Goal: Task Accomplishment & Management: Use online tool/utility

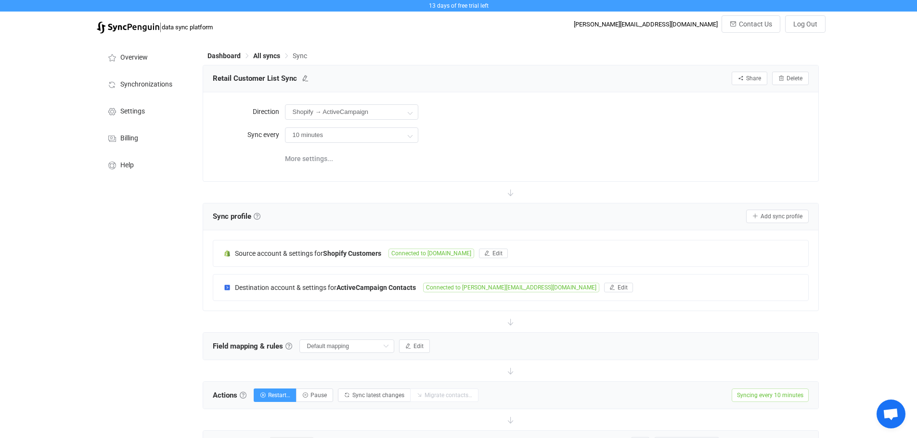
scroll to position [156, 0]
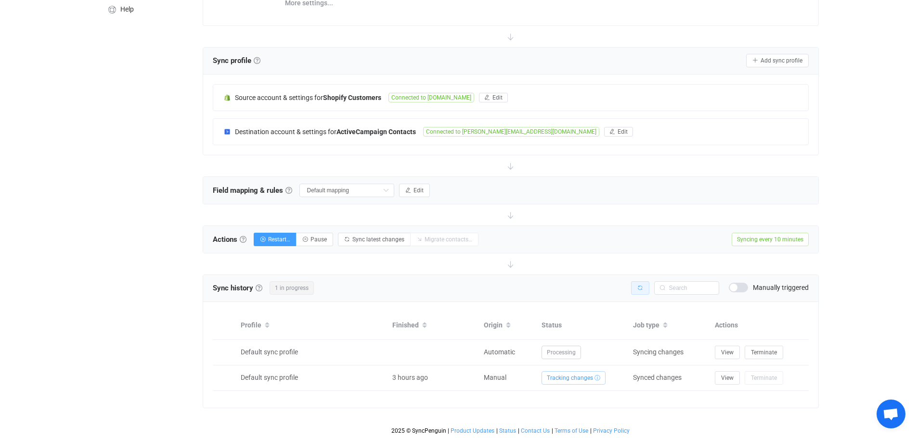
click at [639, 286] on icon "button" at bounding box center [640, 288] width 6 height 6
click at [634, 289] on button "button" at bounding box center [640, 288] width 18 height 13
click at [637, 290] on icon "button" at bounding box center [640, 288] width 6 height 6
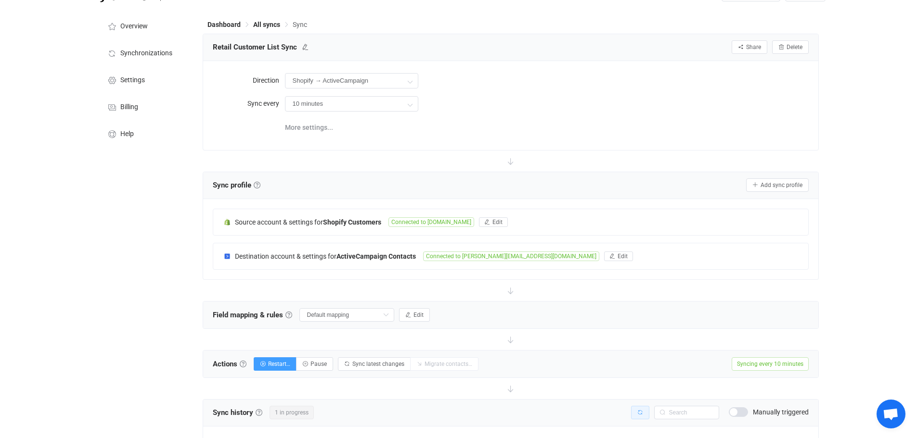
scroll to position [48, 0]
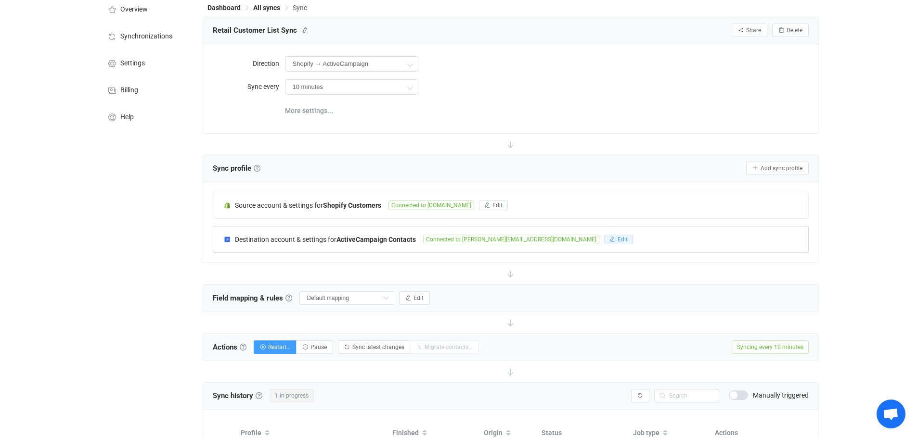
click at [617, 240] on span "Edit" at bounding box center [622, 239] width 10 height 7
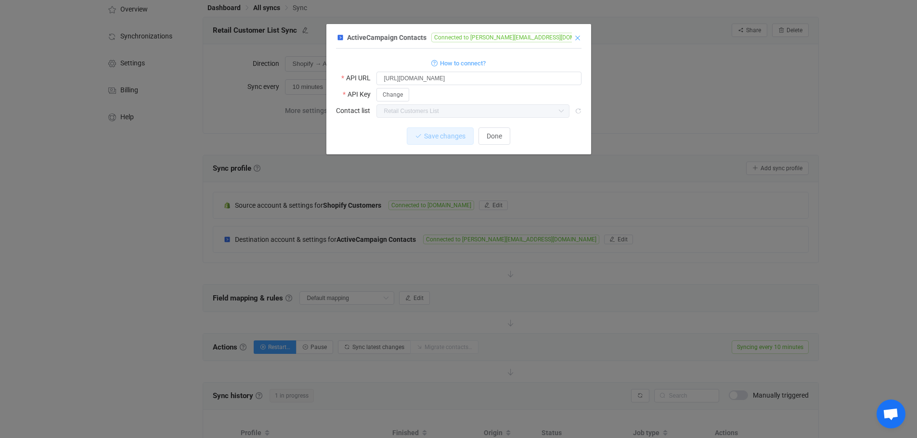
click at [579, 38] on icon "Close" at bounding box center [578, 38] width 8 height 8
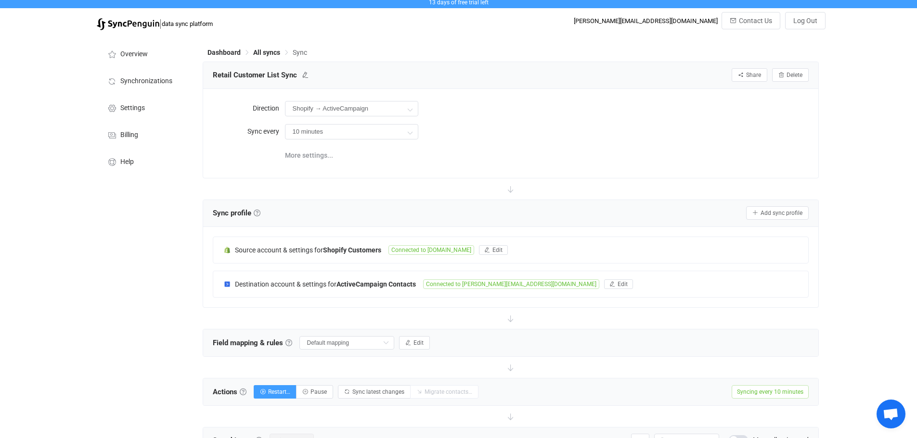
scroll to position [0, 0]
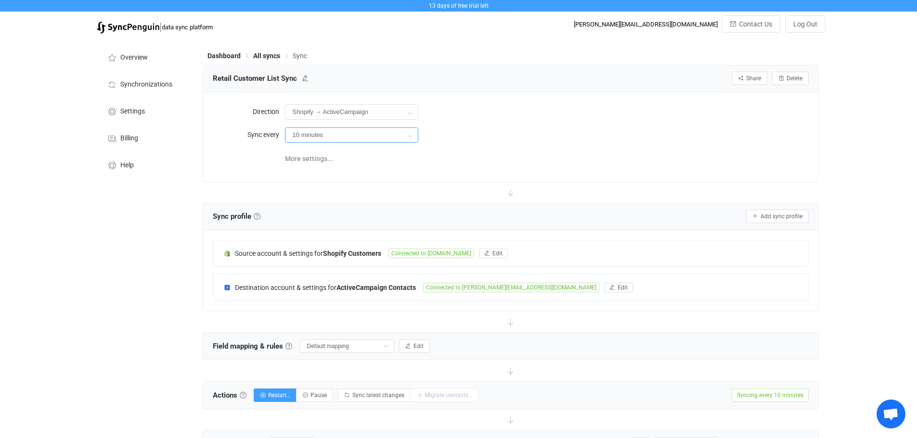
click at [370, 133] on input "10 minutes" at bounding box center [351, 135] width 133 height 15
click at [310, 157] on span "More settings..." at bounding box center [309, 158] width 48 height 19
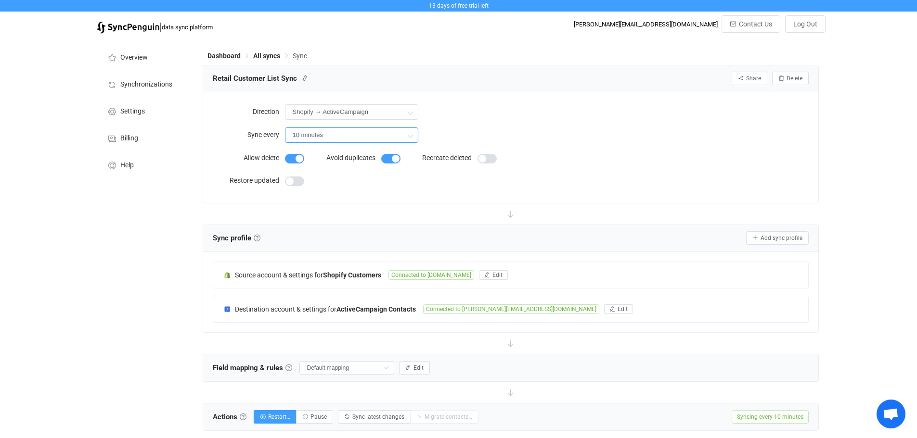
click at [337, 134] on input "10 minutes" at bounding box center [351, 135] width 133 height 15
click at [346, 133] on input "10 minutes" at bounding box center [351, 135] width 133 height 15
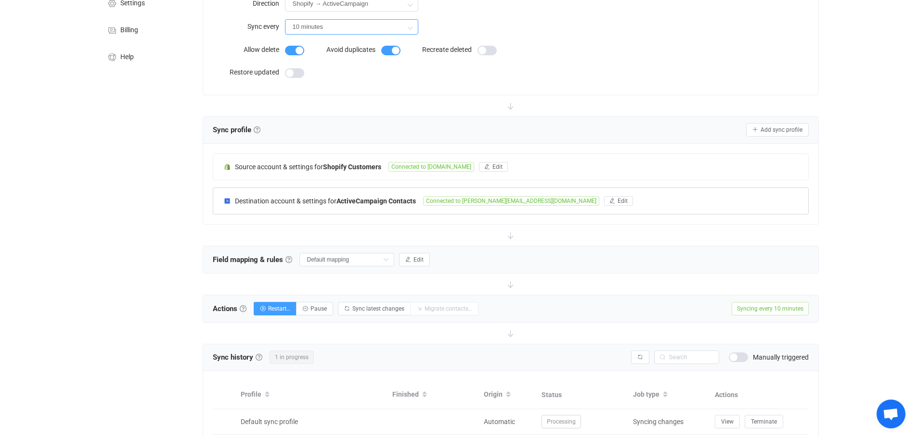
scroll to position [144, 0]
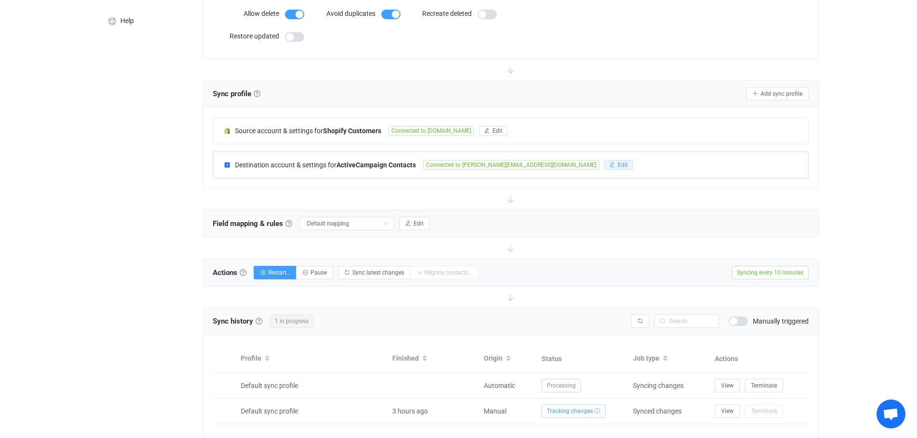
click at [617, 166] on span "Edit" at bounding box center [622, 165] width 10 height 7
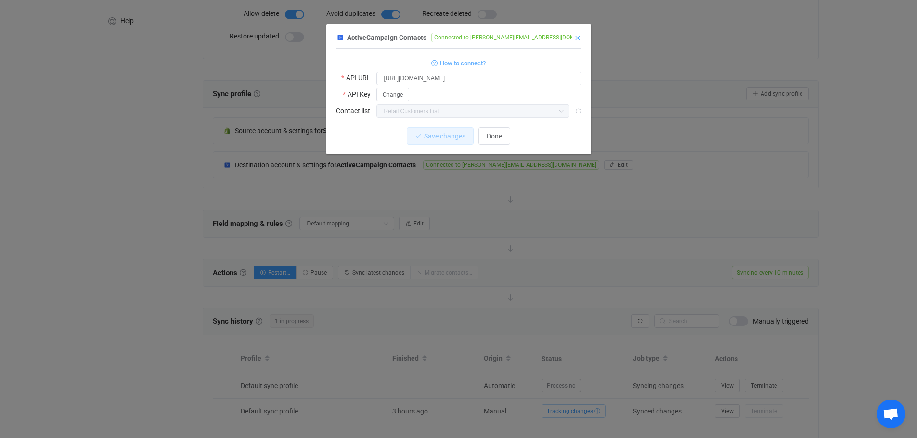
click at [580, 38] on icon "Close" at bounding box center [578, 38] width 8 height 8
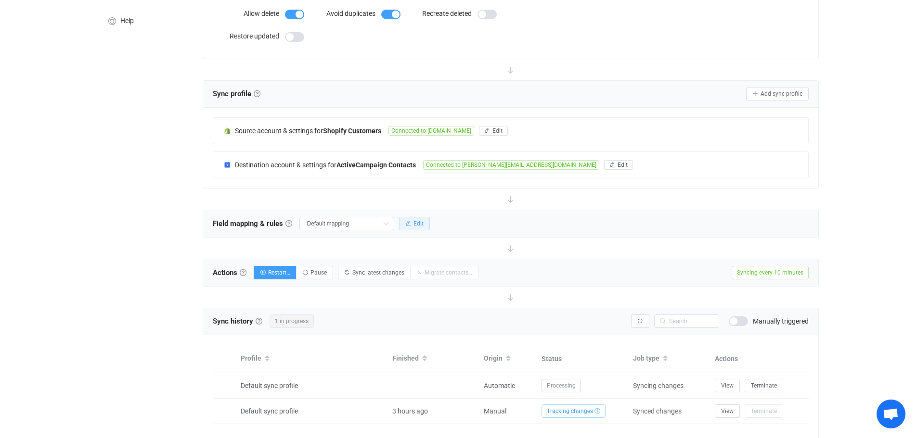
click at [419, 224] on span "Edit" at bounding box center [418, 223] width 10 height 7
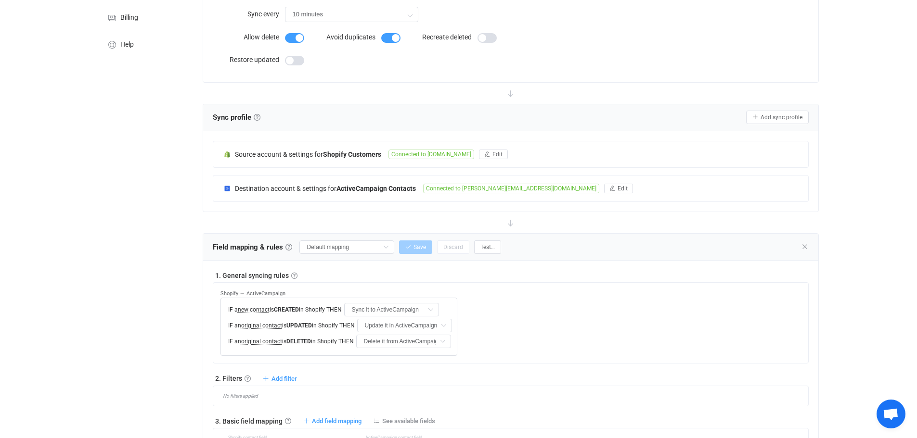
scroll to position [193, 0]
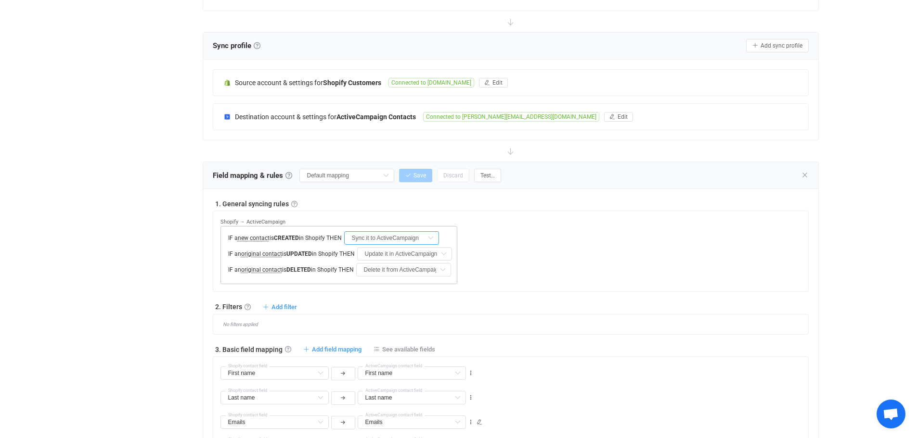
click at [425, 240] on input "Sync it to ActiveCampaign" at bounding box center [391, 237] width 95 height 13
click at [445, 209] on div "1. General syncing rules General syncing rules Control how SyncPengin reacts to…" at bounding box center [511, 245] width 596 height 93
click at [244, 238] on span "new contact" at bounding box center [254, 238] width 32 height 7
click at [232, 221] on span "Shopify → ActiveCampaign" at bounding box center [252, 222] width 65 height 6
click at [262, 223] on span "Shopify → ActiveCampaign" at bounding box center [252, 222] width 65 height 6
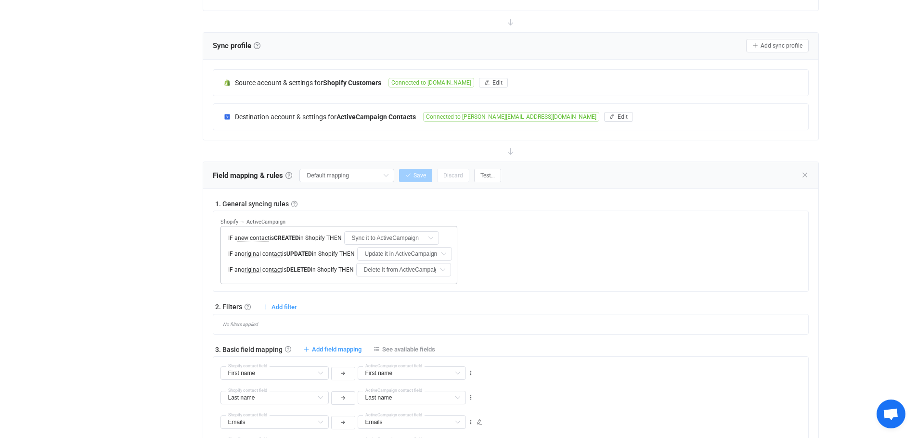
click at [257, 237] on span "new contact" at bounding box center [254, 238] width 32 height 7
click at [528, 213] on div "Shopify → ActiveCampaign IF a new contact is CREATED in Shopify THEN Sync it to…" at bounding box center [514, 247] width 588 height 73
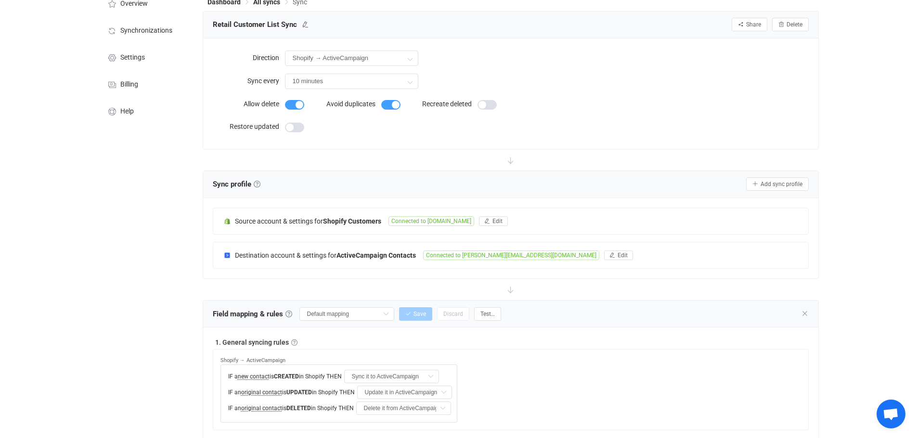
scroll to position [48, 0]
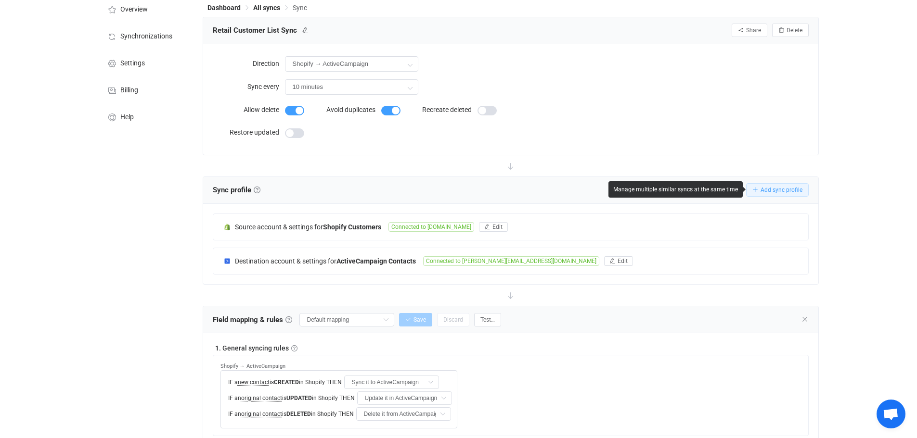
click at [783, 189] on span "Add sync profile" at bounding box center [781, 190] width 42 height 7
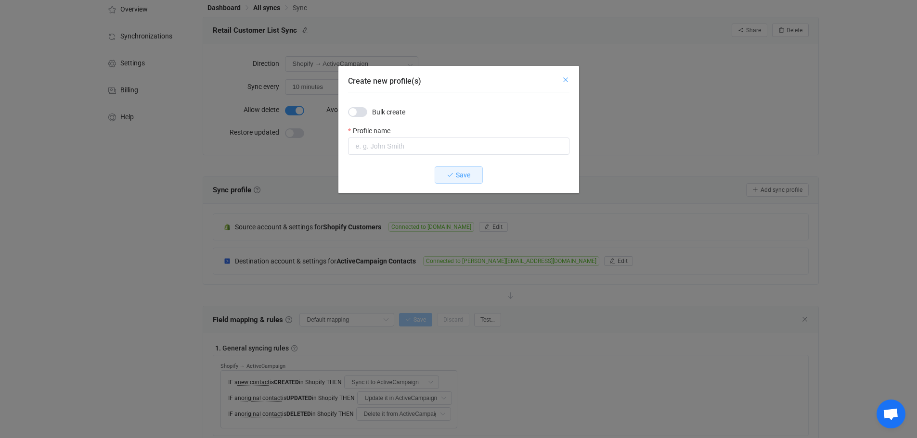
click at [565, 77] on icon "Close" at bounding box center [566, 80] width 8 height 8
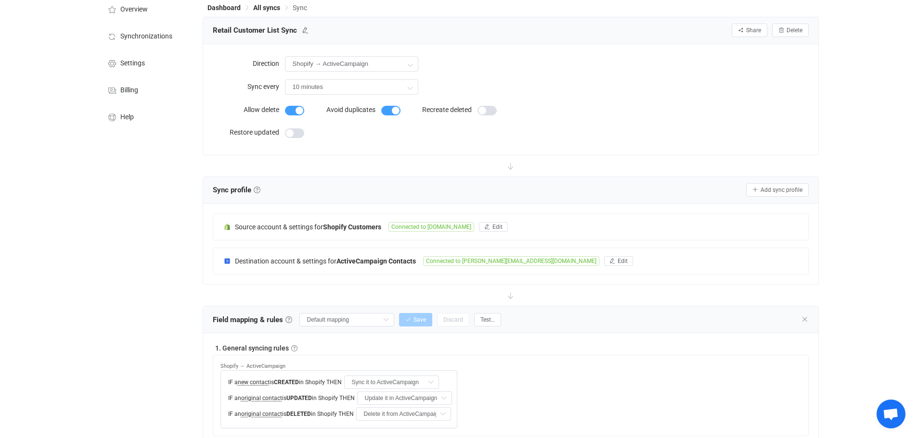
scroll to position [0, 0]
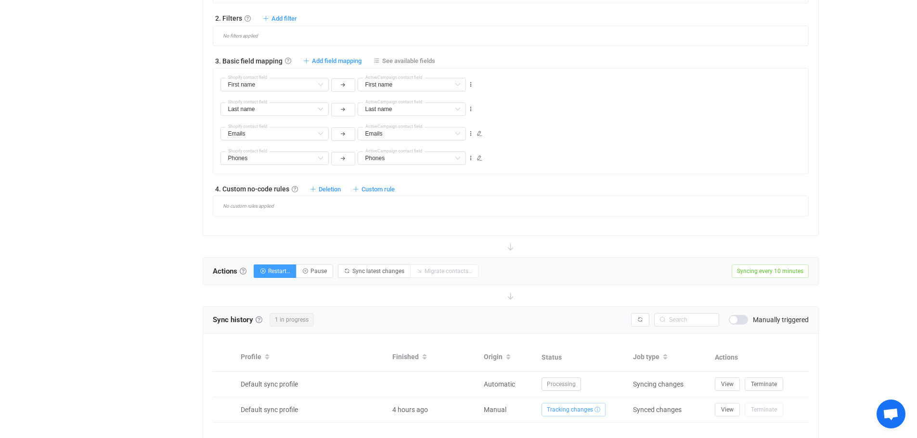
scroll to position [516, 0]
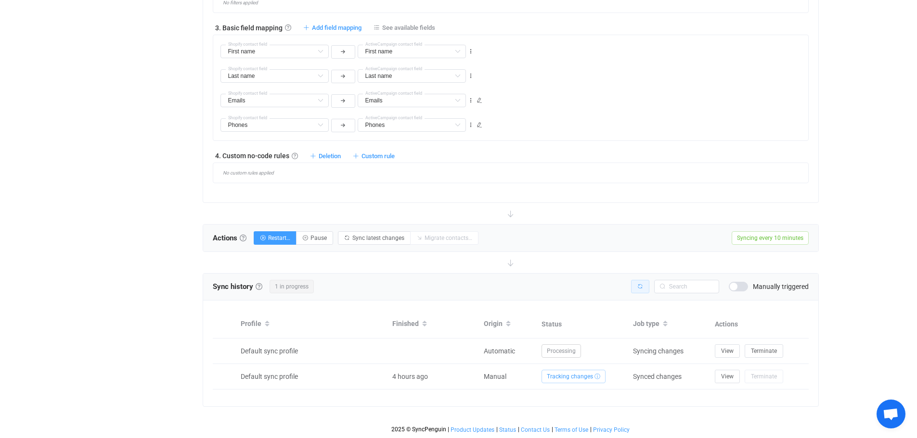
click at [641, 288] on icon "button" at bounding box center [640, 287] width 6 height 6
click at [640, 291] on button "button" at bounding box center [640, 286] width 18 height 13
click at [742, 288] on span at bounding box center [738, 287] width 19 height 10
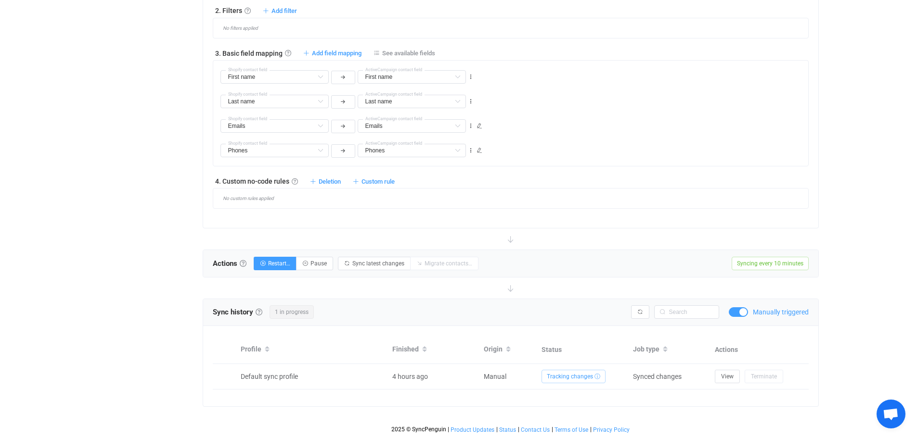
scroll to position [490, 0]
click at [733, 309] on span at bounding box center [738, 313] width 19 height 10
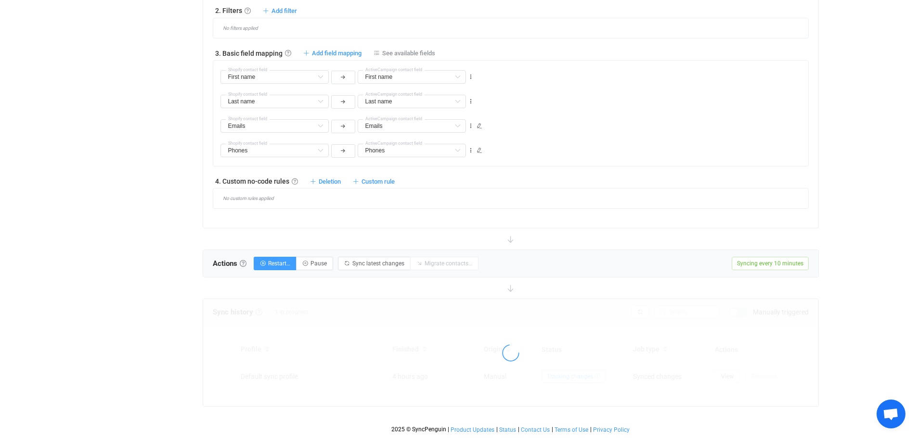
scroll to position [516, 0]
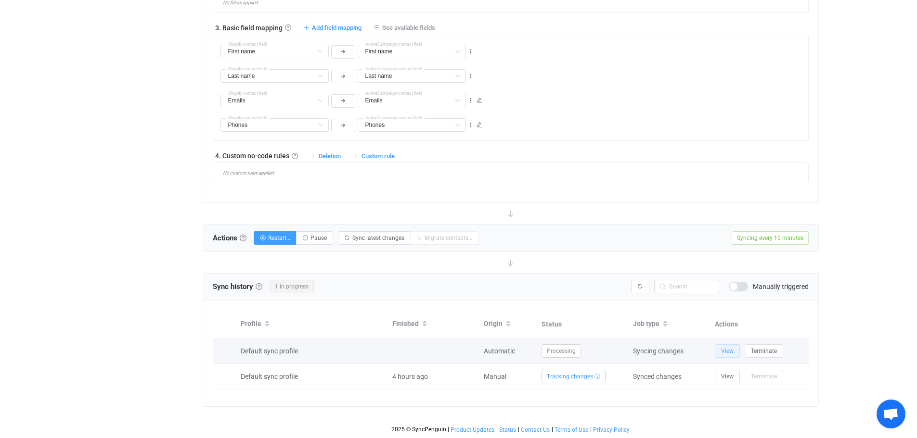
click at [731, 353] on span "View" at bounding box center [727, 351] width 13 height 7
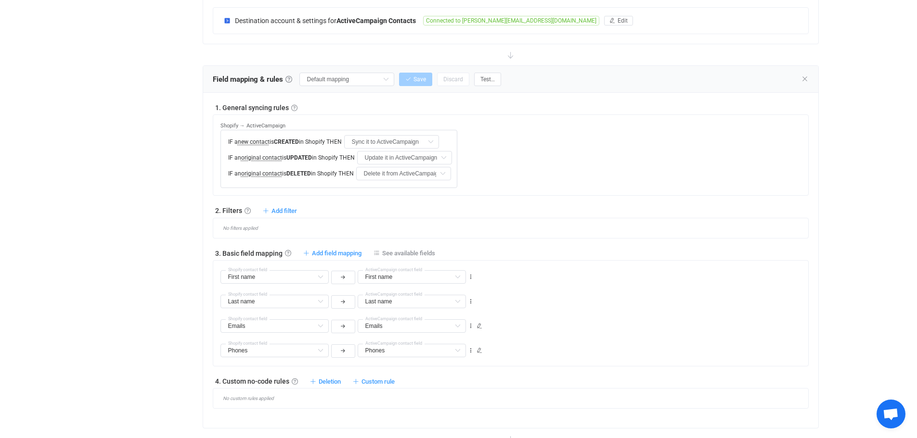
scroll to position [433, 0]
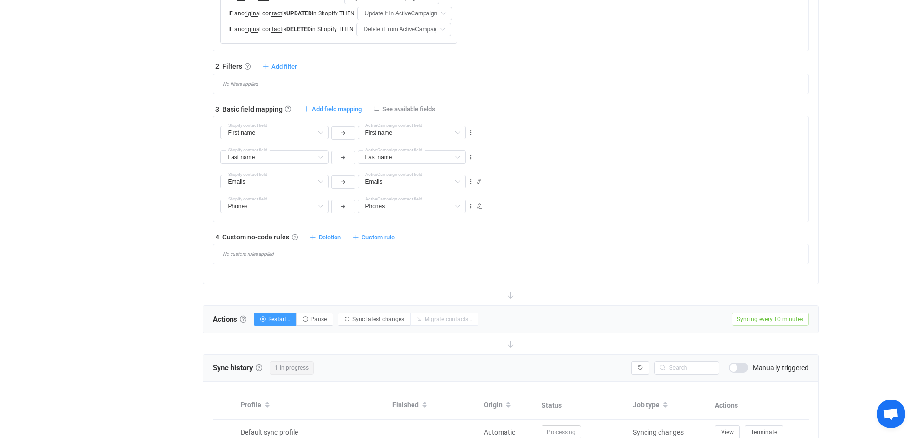
click at [857, 166] on div "13 days of free trial left | data sync platform alexander.t@colorstreet.com Con…" at bounding box center [458, 43] width 917 height 953
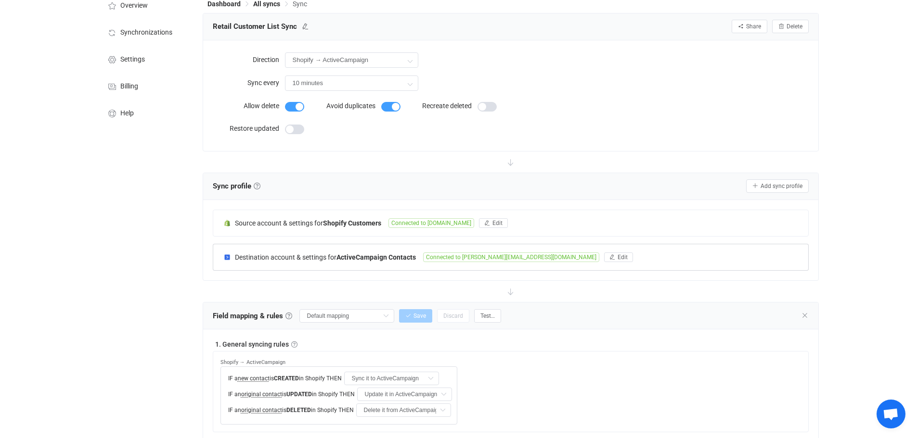
scroll to position [0, 0]
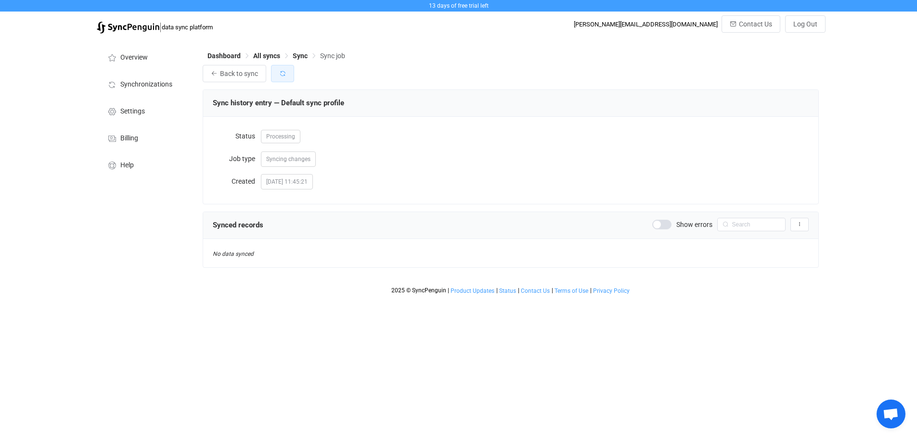
click at [288, 74] on button "button" at bounding box center [282, 73] width 23 height 17
click at [305, 57] on span "Sync" at bounding box center [300, 56] width 15 height 8
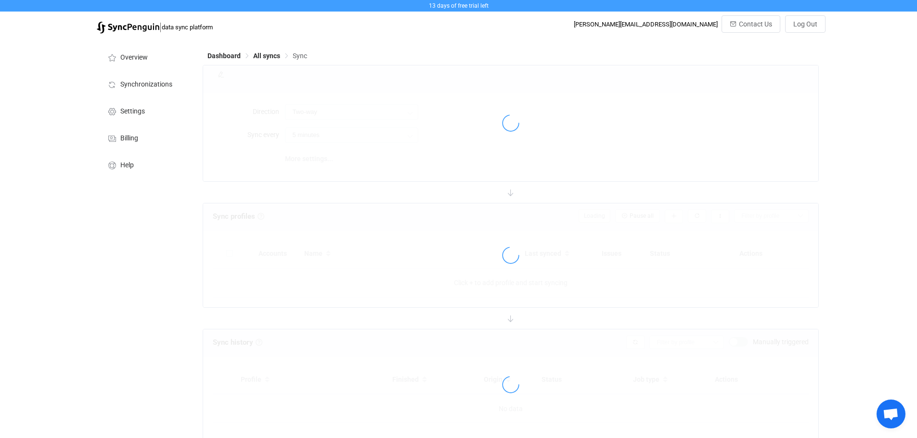
type input "Shopify → ActiveCampaign"
type input "10 minutes"
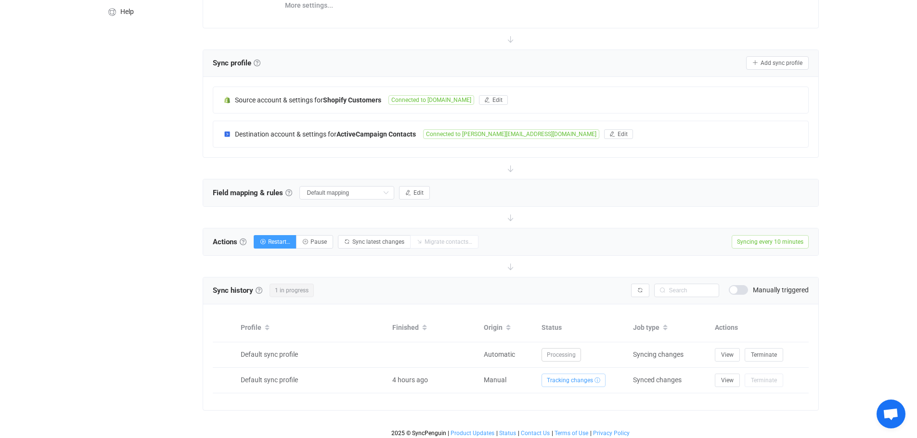
scroll to position [156, 0]
click at [636, 289] on button "button" at bounding box center [640, 288] width 18 height 13
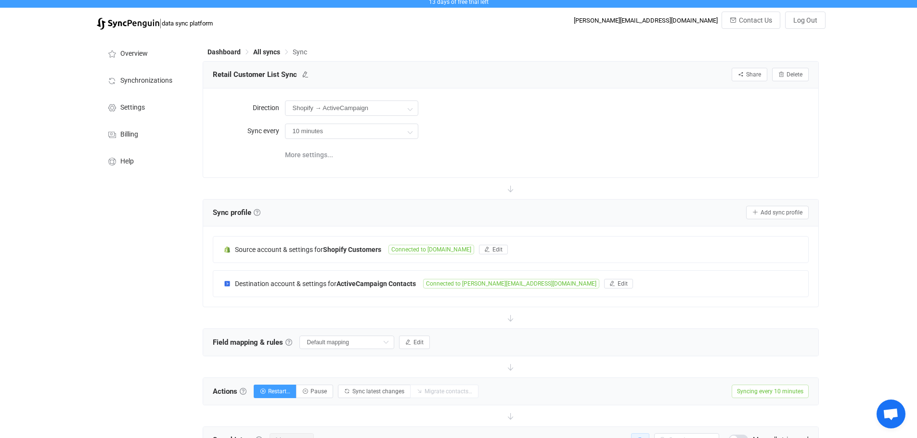
scroll to position [0, 0]
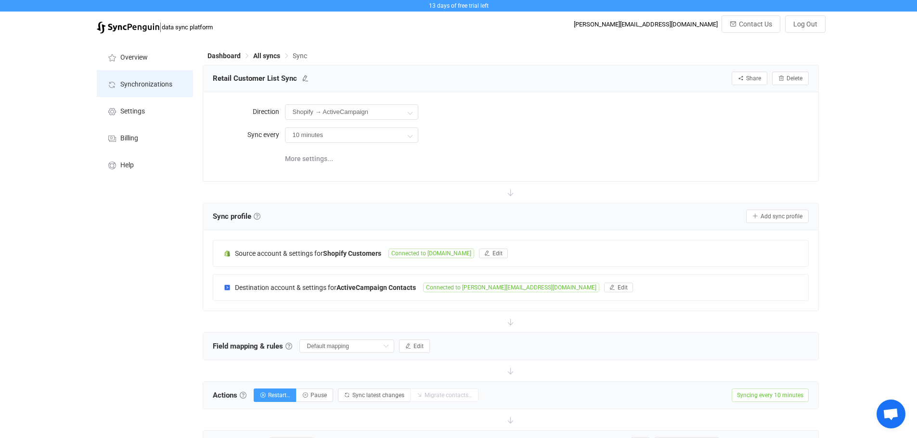
click at [154, 81] on span "Synchronizations" at bounding box center [146, 85] width 52 height 8
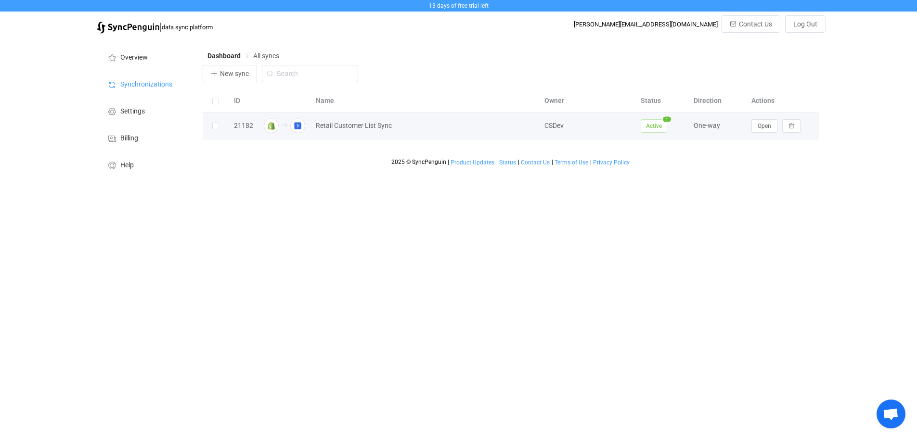
click at [658, 128] on span "Active" at bounding box center [654, 125] width 26 height 13
click at [770, 127] on span "Open" at bounding box center [763, 126] width 13 height 7
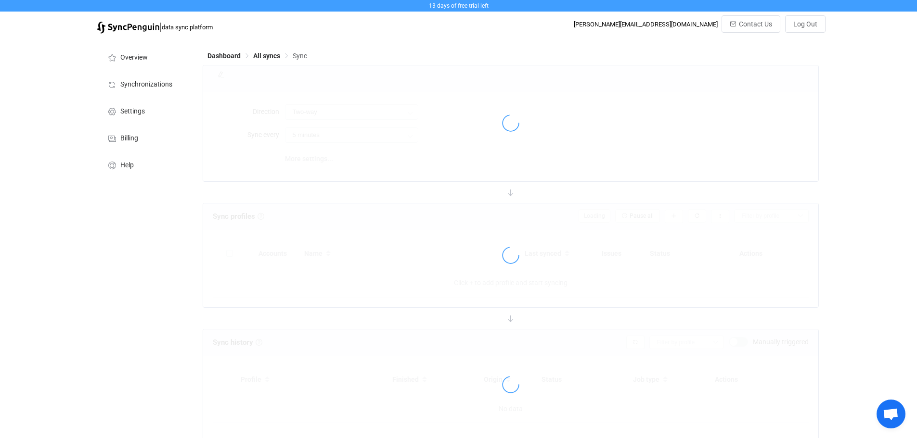
type input "Shopify → ActiveCampaign"
type input "10 minutes"
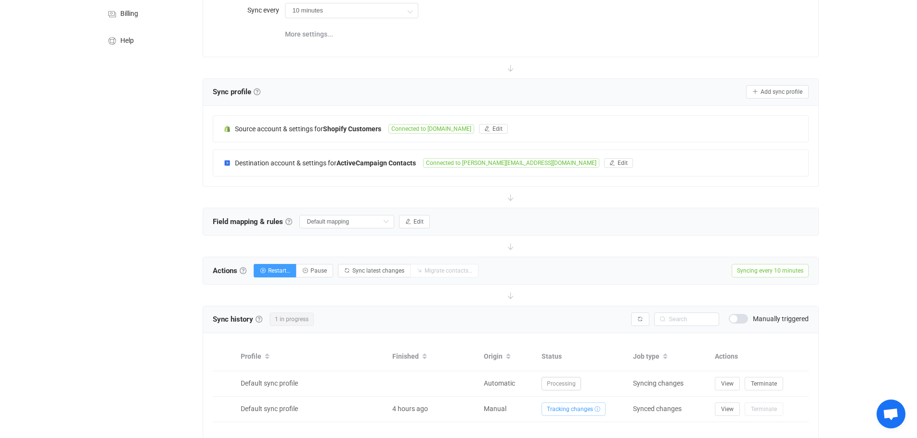
scroll to position [156, 0]
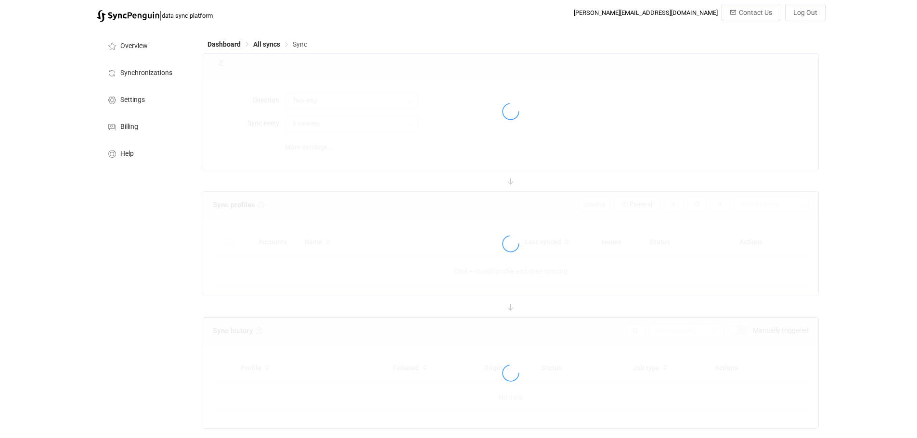
type input "Shopify → ActiveCampaign"
type input "10 minutes"
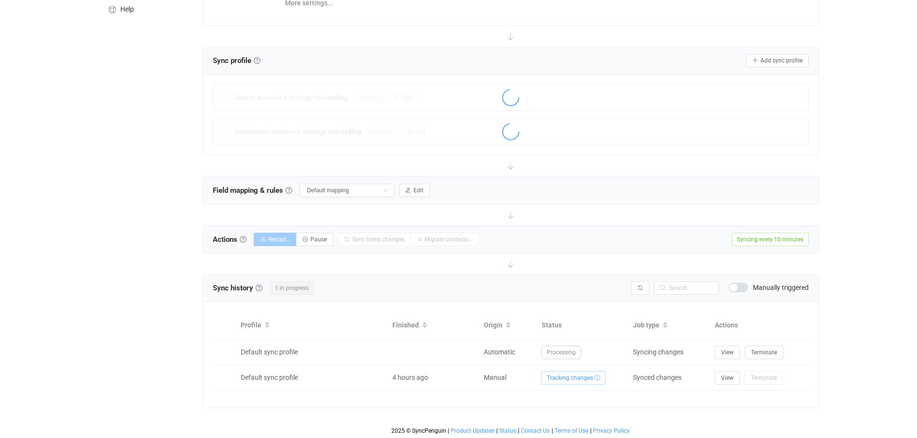
scroll to position [156, 0]
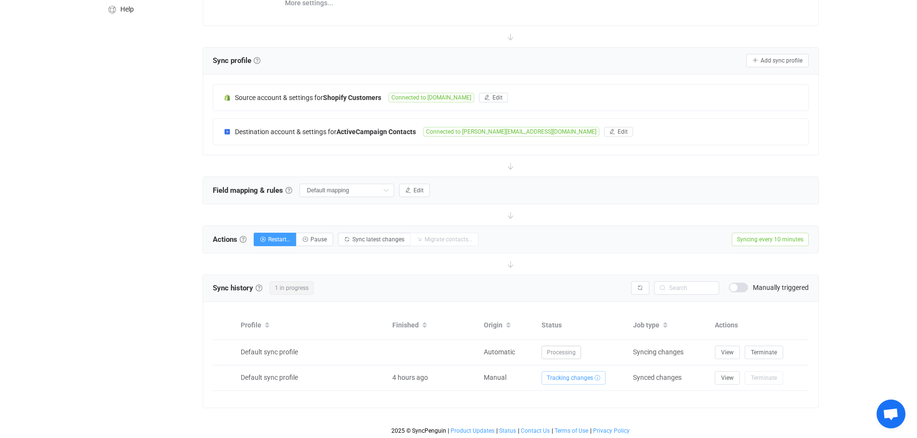
click at [134, 295] on div "Overview Synchronizations Settings Billing Help" at bounding box center [145, 161] width 106 height 557
drag, startPoint x: 88, startPoint y: 276, endPoint x: 103, endPoint y: 283, distance: 15.9
click at [88, 276] on div "13 days of free trial left | data sync platform [PERSON_NAME][EMAIL_ADDRESS][DO…" at bounding box center [458, 141] width 917 height 595
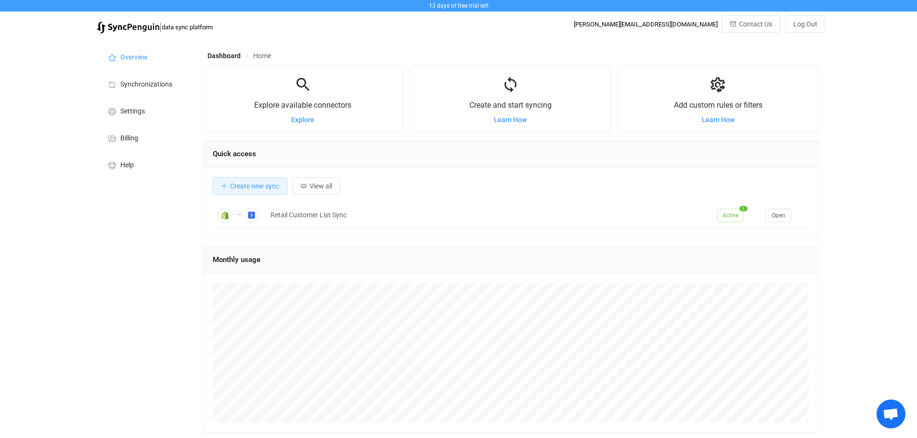
scroll to position [187, 616]
click at [780, 219] on span "Open" at bounding box center [777, 215] width 13 height 7
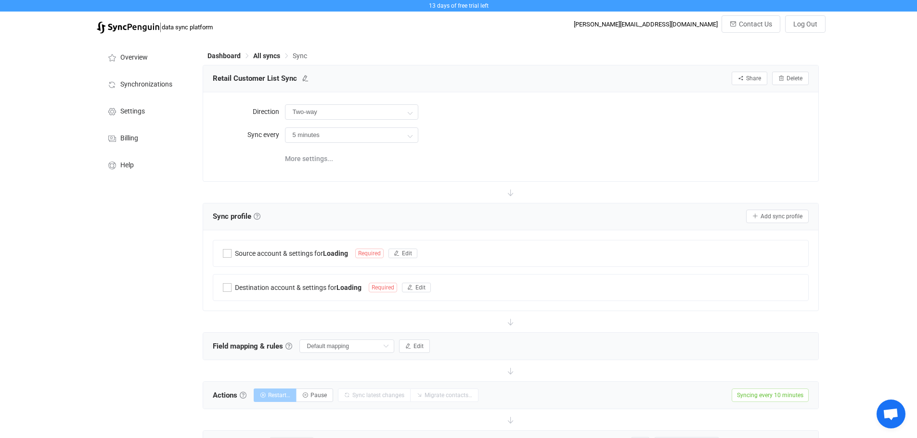
type input "Shopify → ActiveCampaign"
type input "10 minutes"
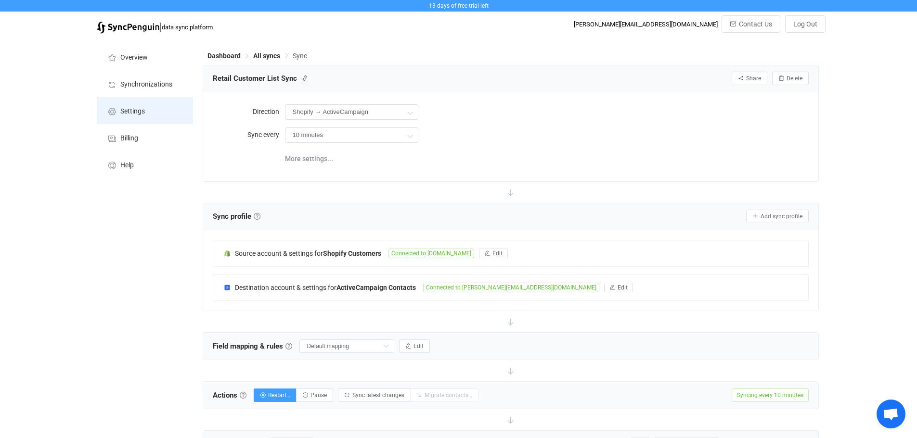
click at [128, 116] on li "Settings" at bounding box center [145, 110] width 96 height 27
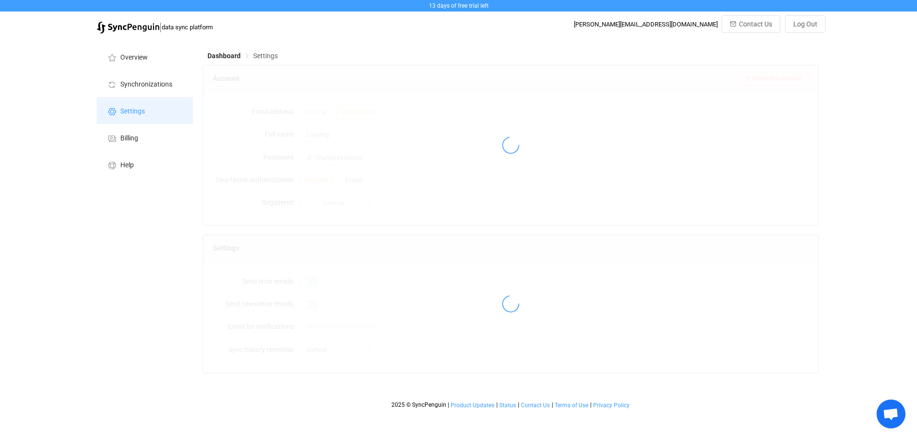
type input "CSDev"
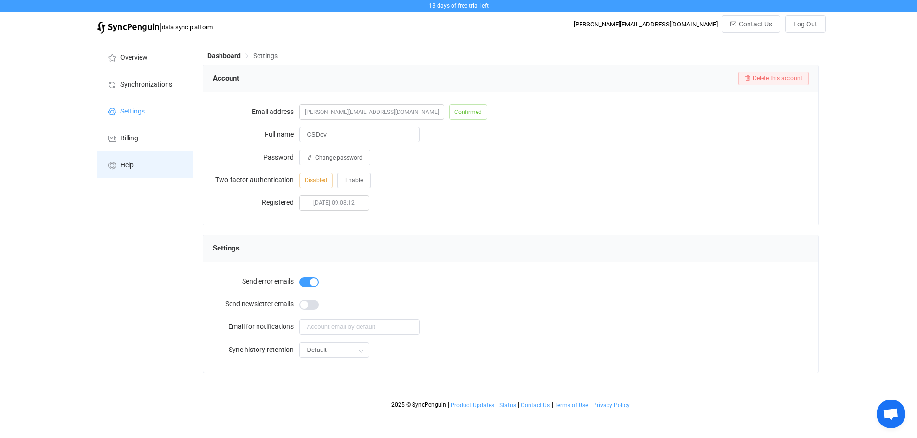
click at [149, 159] on li "Help" at bounding box center [145, 164] width 96 height 27
click at [140, 83] on span "Synchronizations" at bounding box center [146, 85] width 52 height 8
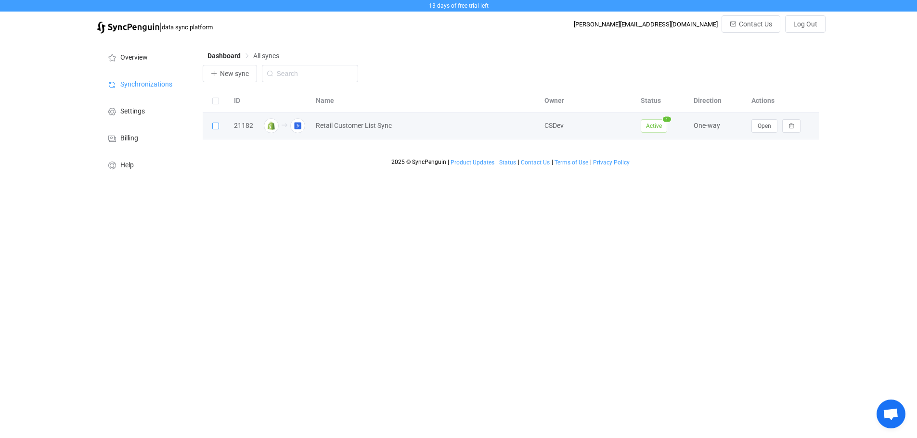
click at [218, 127] on span at bounding box center [215, 126] width 7 height 7
click at [219, 123] on input "checkbox" at bounding box center [219, 123] width 0 height 0
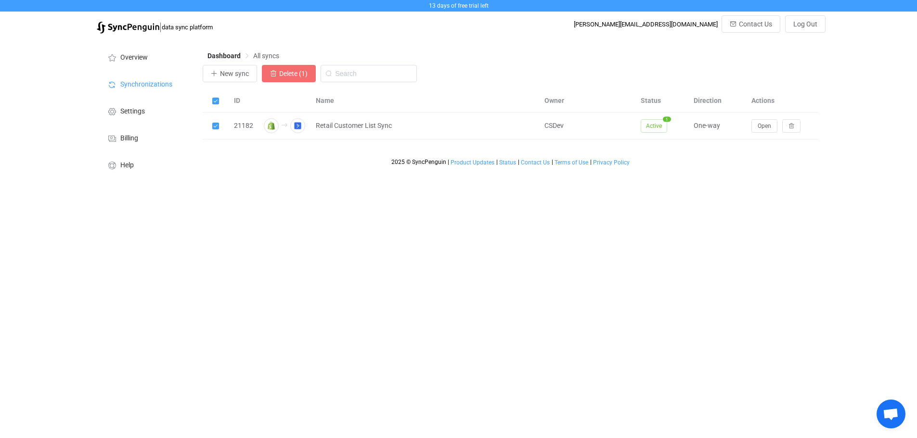
click at [294, 69] on button "Delete (1)" at bounding box center [289, 73] width 54 height 17
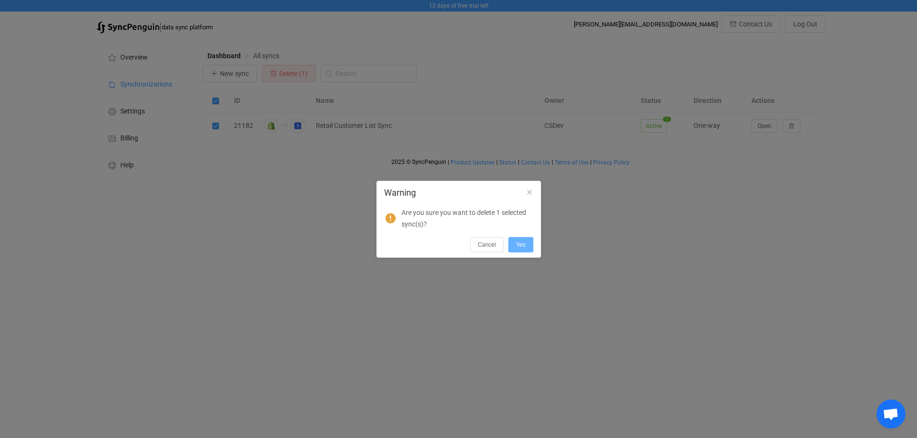
click at [529, 247] on button "Yes" at bounding box center [520, 244] width 25 height 15
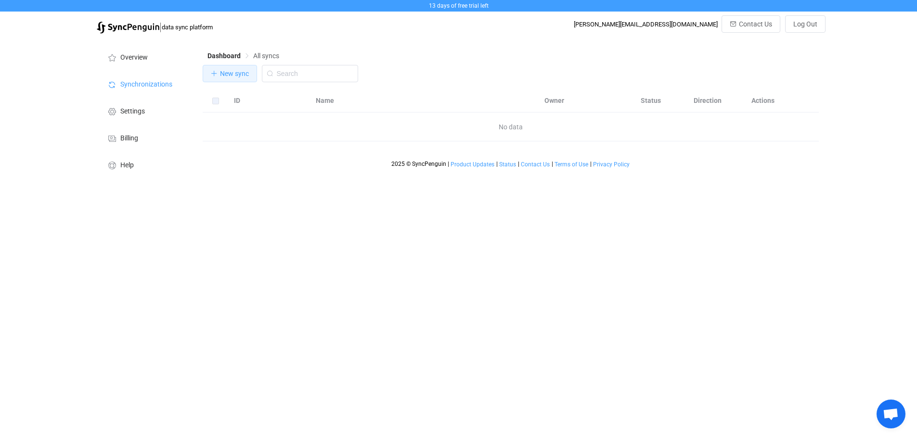
click at [230, 71] on span "New sync" at bounding box center [234, 74] width 29 height 8
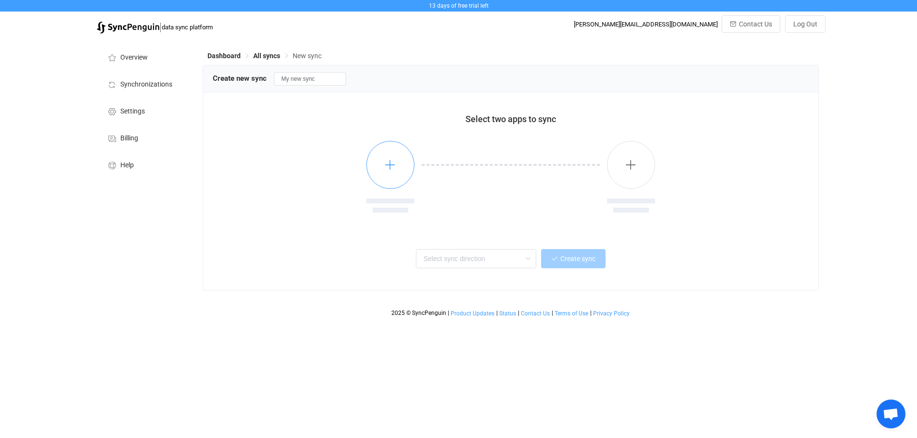
click at [386, 175] on button "button" at bounding box center [390, 165] width 48 height 48
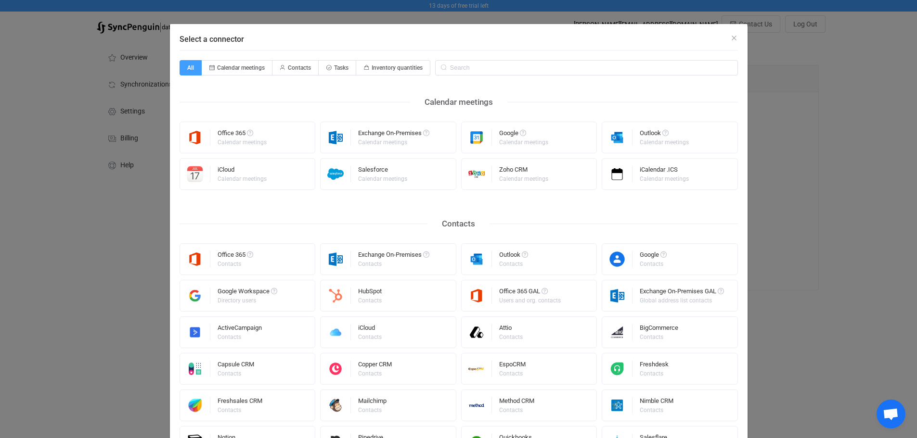
scroll to position [48, 0]
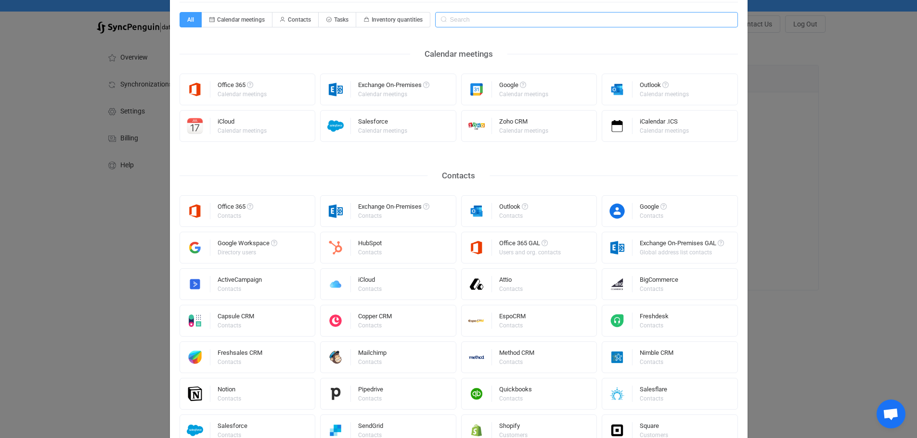
click at [496, 22] on input "Select a connector" at bounding box center [586, 19] width 303 height 15
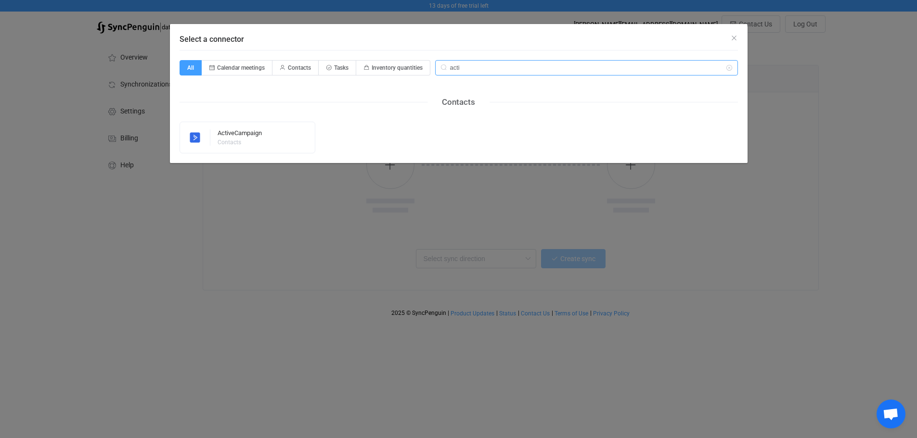
scroll to position [0, 0]
type input "active"
click at [228, 147] on div "ActiveCampaign Contacts" at bounding box center [240, 137] width 44 height 25
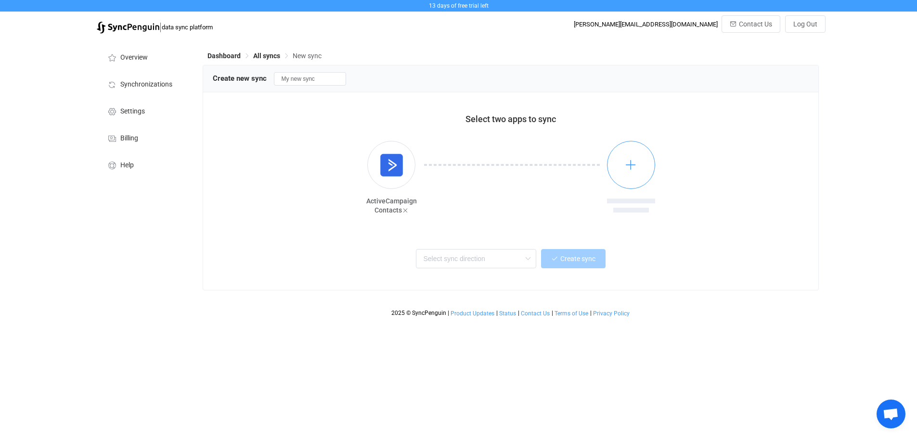
click at [625, 174] on button "button" at bounding box center [631, 165] width 48 height 48
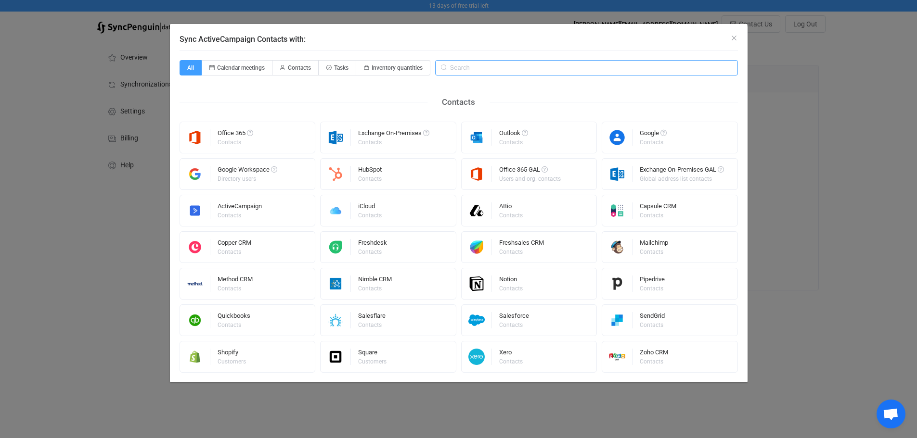
click at [483, 68] on input "Sync ActiveCampaign Contacts with:" at bounding box center [586, 67] width 303 height 15
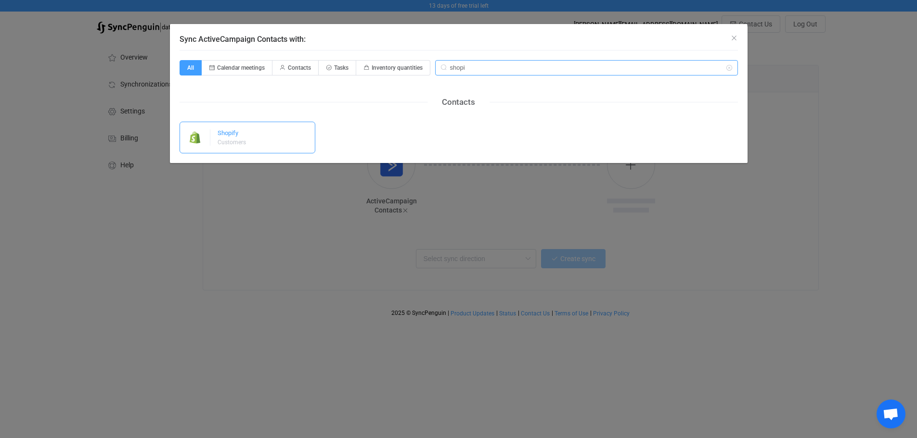
type input "shopi"
click at [251, 137] on div "Shopify Customers" at bounding box center [248, 138] width 136 height 32
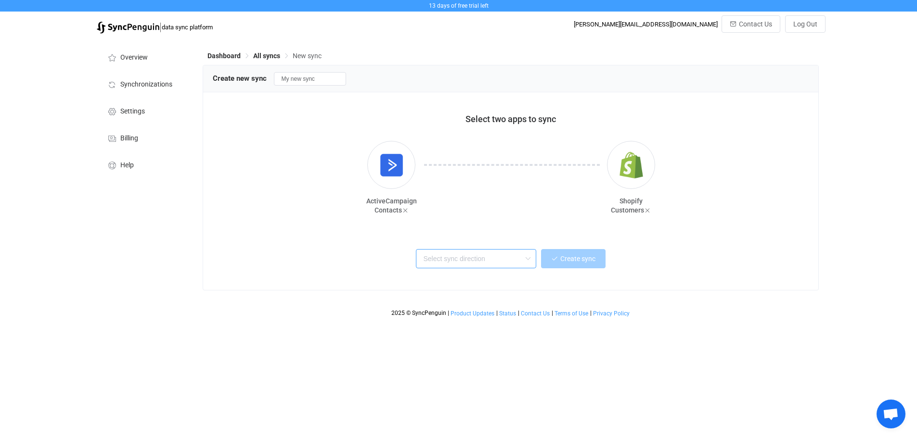
click at [515, 257] on input "text" at bounding box center [476, 258] width 120 height 19
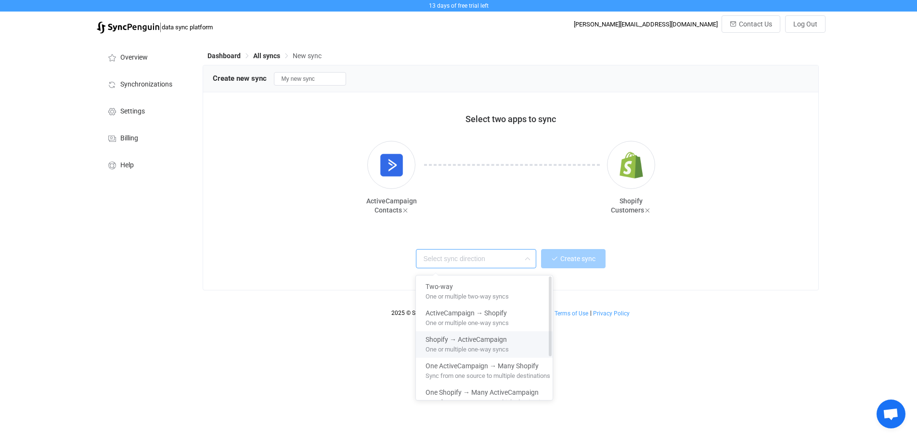
click at [522, 340] on div "Shopify → ActiveCampaign" at bounding box center [487, 338] width 125 height 13
type input "Shopify → ActiveCampaign"
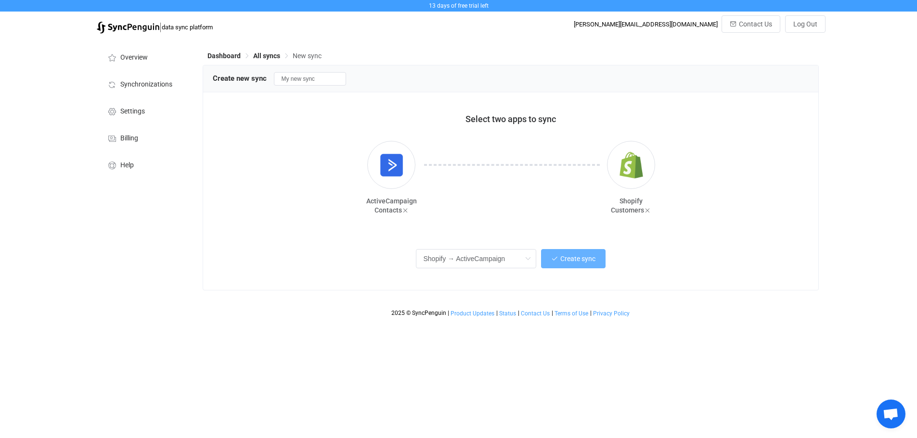
click at [570, 261] on span "Create sync" at bounding box center [577, 259] width 35 height 8
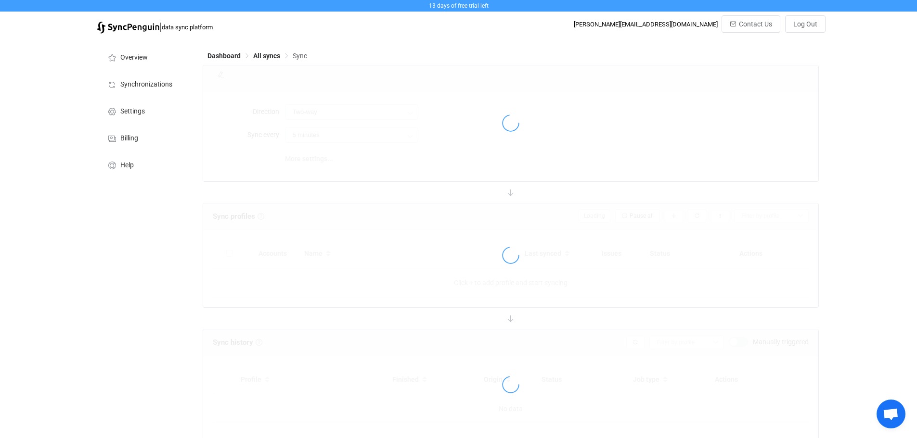
type input "Shopify → ActiveCampaign"
type input "10 minutes"
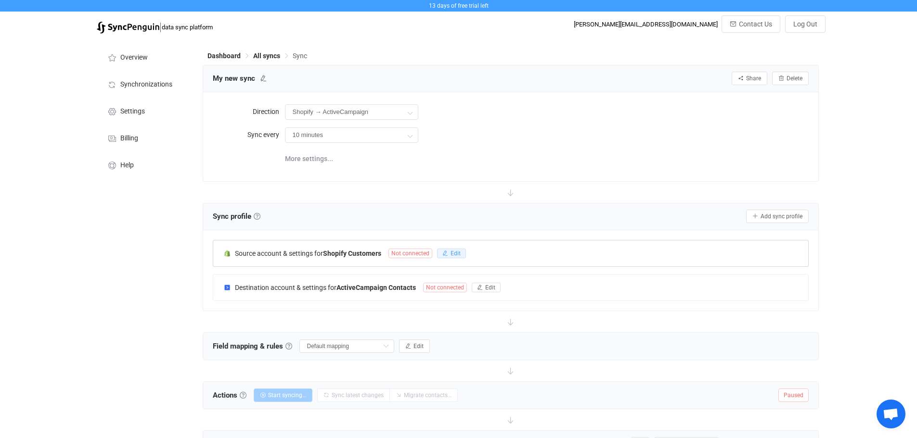
click at [459, 254] on span "Edit" at bounding box center [455, 253] width 10 height 7
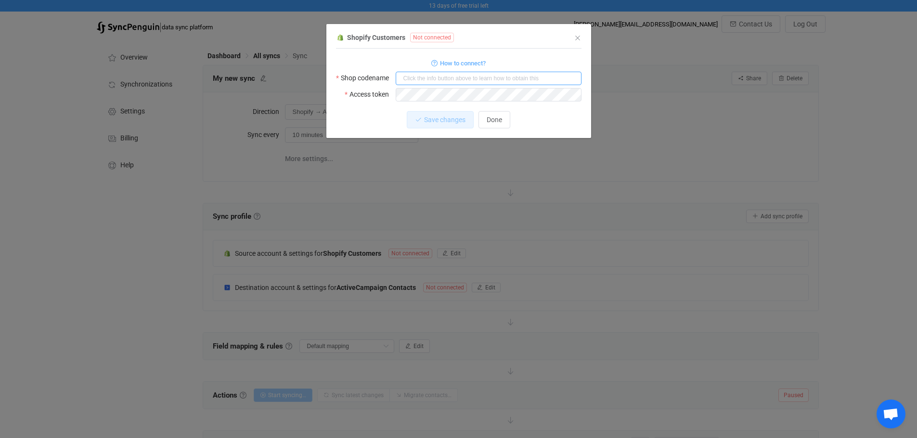
click at [419, 77] on input "dialog" at bounding box center [489, 78] width 186 height 13
paste input "3pyeup-0x"
type input "3pyeup-0x"
drag, startPoint x: 377, startPoint y: 118, endPoint x: 384, endPoint y: 117, distance: 6.3
click at [377, 118] on div "Save changes Discard" at bounding box center [458, 119] width 245 height 17
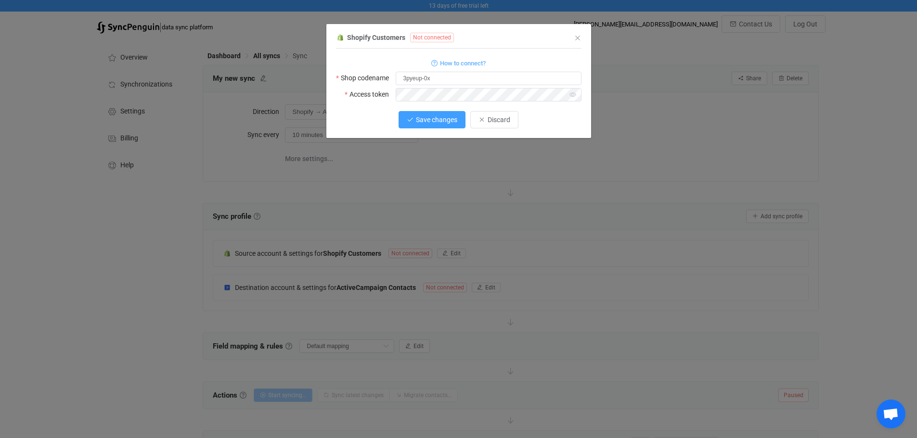
click at [429, 116] on span "Save changes" at bounding box center [436, 120] width 41 height 8
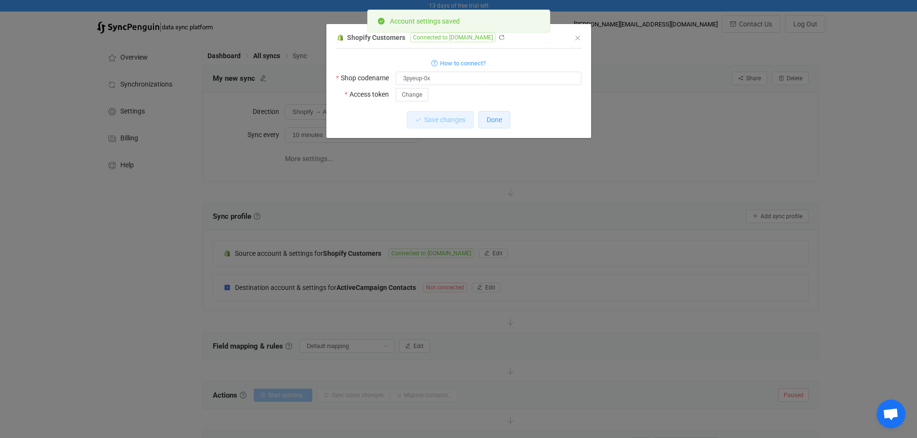
click at [502, 120] on span "Done" at bounding box center [494, 120] width 15 height 8
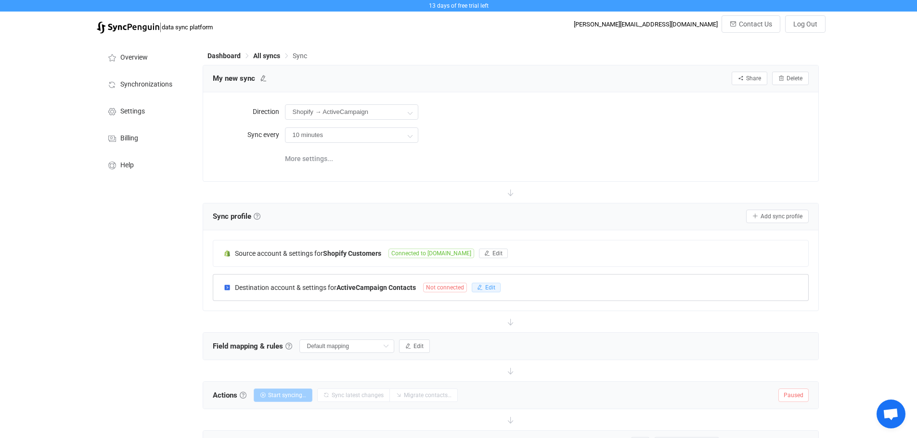
click at [482, 285] on icon "button" at bounding box center [480, 288] width 6 height 6
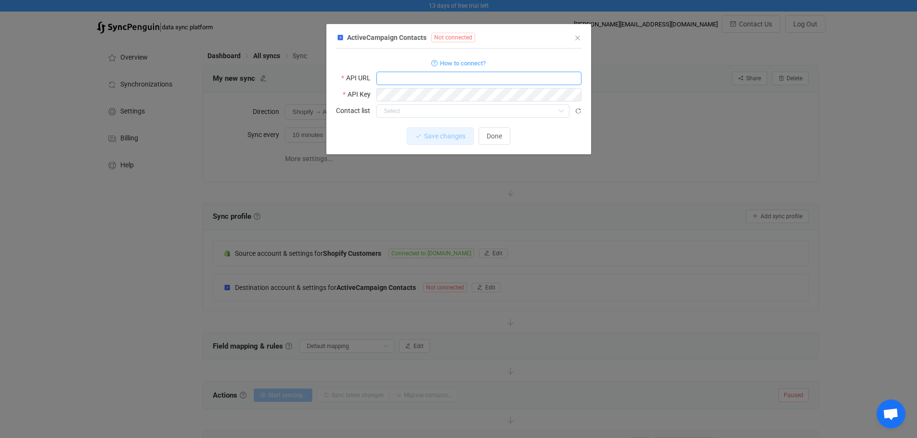
click at [385, 77] on input "dialog" at bounding box center [478, 78] width 205 height 13
paste input "https://colorstreet54680.api-us1.com"
type input "https://colorstreet54680.api-us1.com"
click at [365, 141] on div "Save changes Discard" at bounding box center [458, 136] width 245 height 17
click at [413, 108] on input "dialog" at bounding box center [472, 110] width 193 height 13
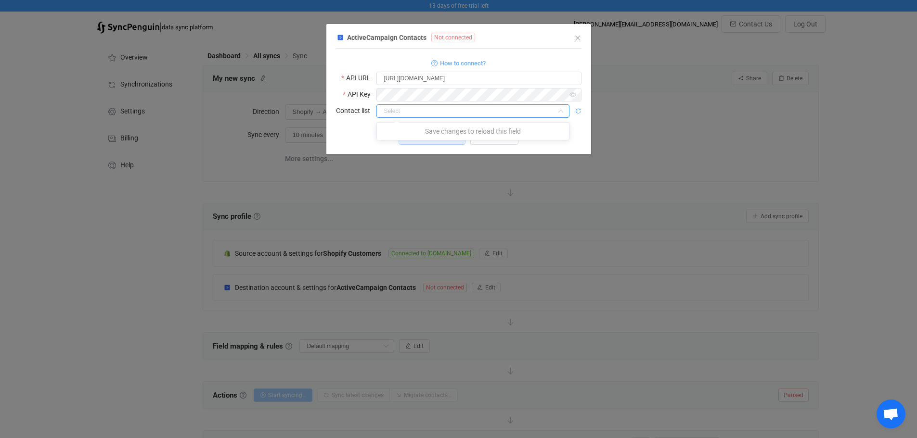
click at [577, 113] on icon "dialog" at bounding box center [578, 111] width 7 height 7
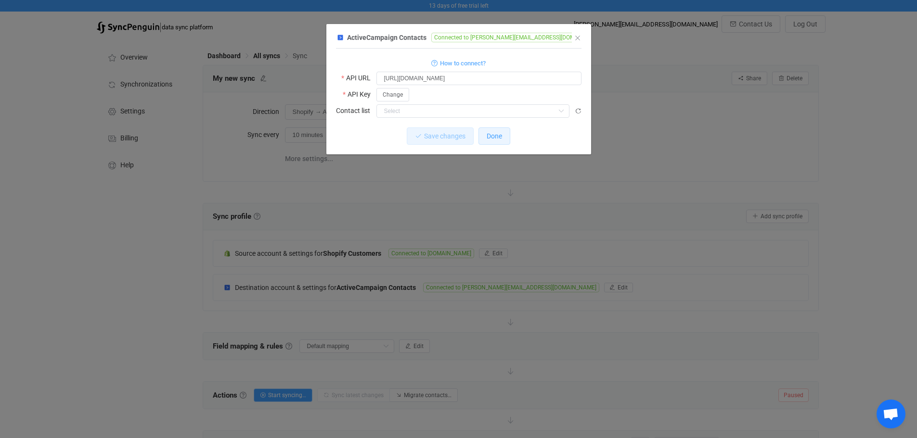
click at [495, 136] on span "Done" at bounding box center [494, 136] width 15 height 8
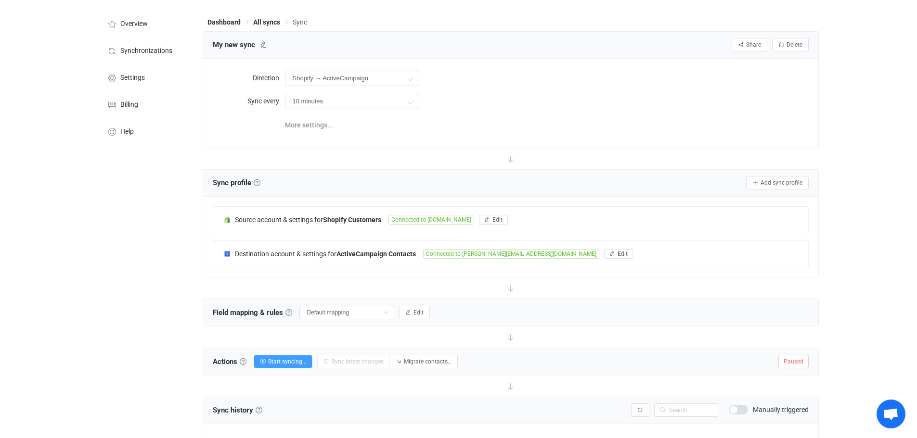
scroll to position [134, 0]
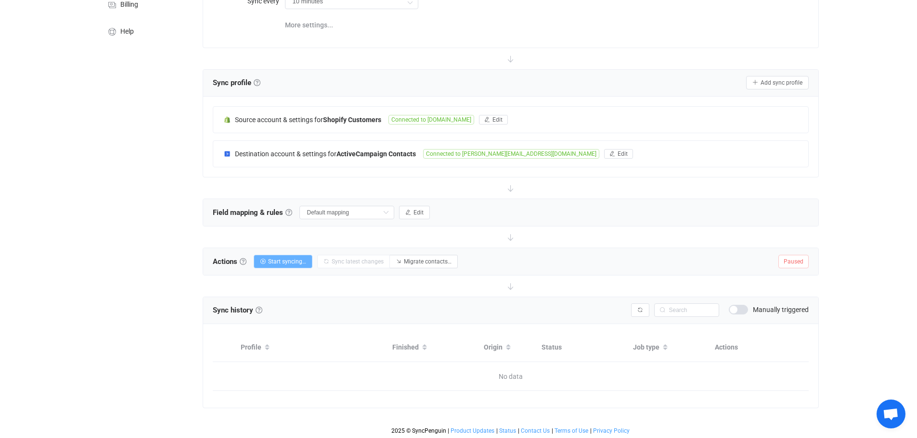
click at [296, 260] on span "Start syncing…" at bounding box center [287, 261] width 38 height 7
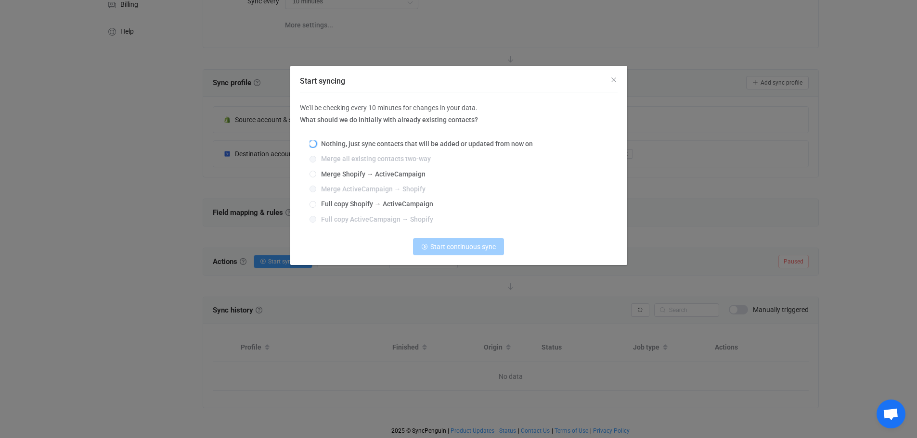
click at [386, 145] on span "Nothing, just sync contacts that will be added or updated from now on" at bounding box center [424, 144] width 217 height 8
click at [316, 145] on input "Nothing, just sync contacts that will be added or updated from now on" at bounding box center [312, 145] width 7 height 8
click at [443, 247] on span "Start continuous sync" at bounding box center [462, 247] width 65 height 8
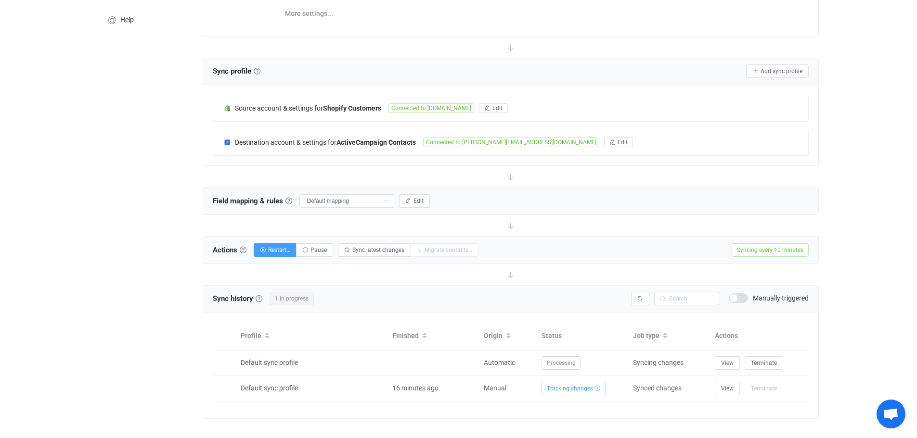
scroll to position [156, 0]
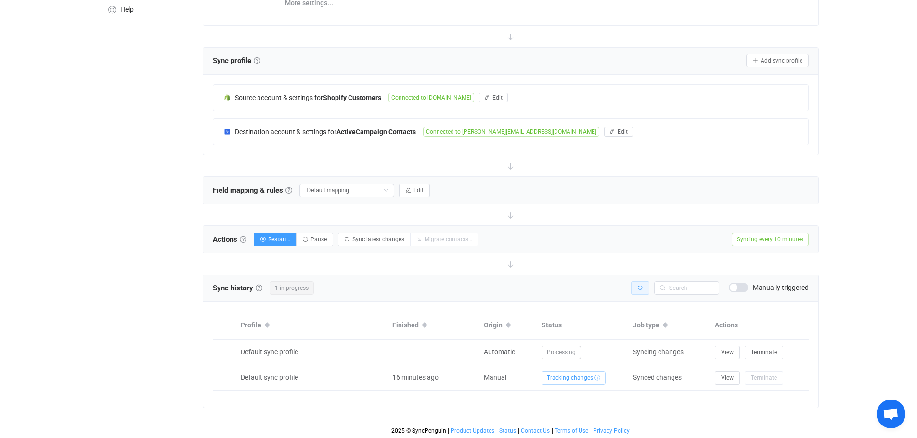
click at [644, 289] on button "button" at bounding box center [640, 288] width 18 height 13
click at [270, 238] on button "Restart…" at bounding box center [275, 239] width 43 height 13
radio input "false"
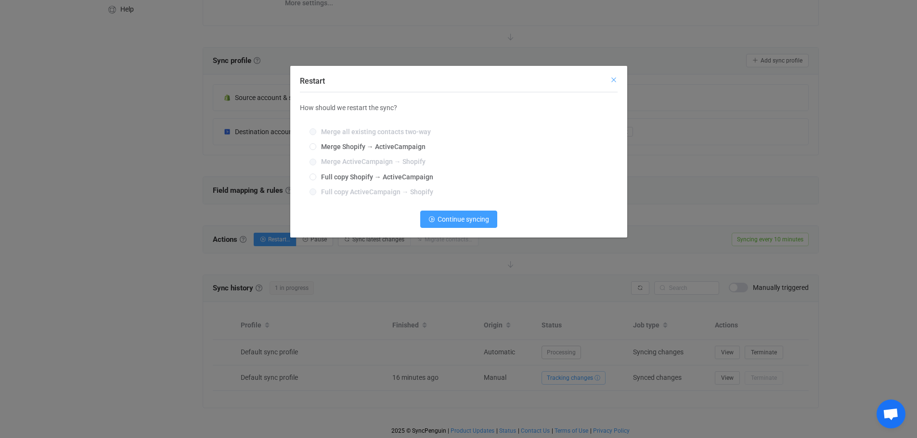
click at [614, 79] on icon "Close" at bounding box center [614, 80] width 8 height 8
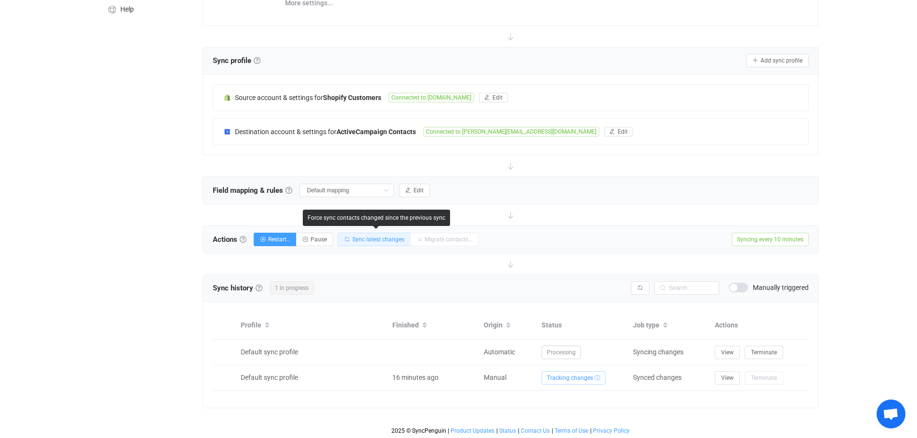
click at [378, 241] on span "Sync latest changes" at bounding box center [378, 239] width 52 height 7
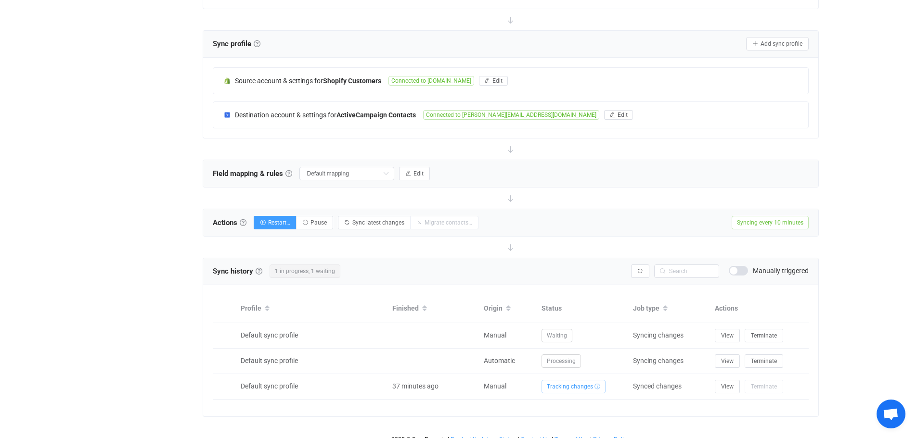
scroll to position [181, 0]
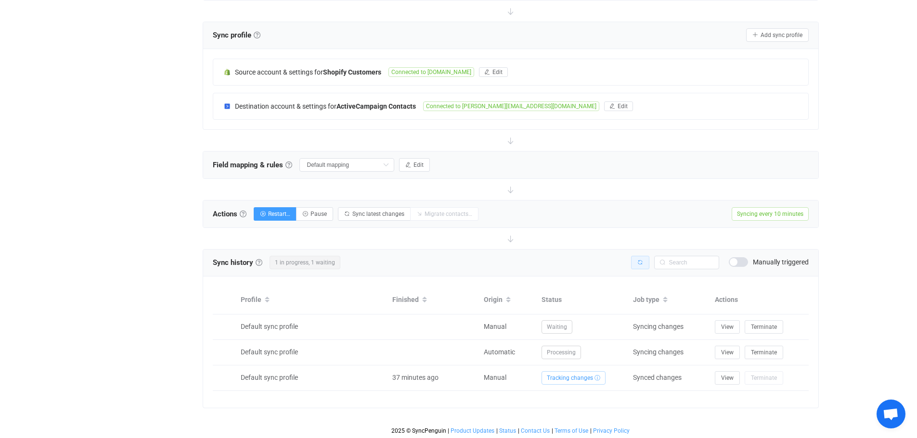
click at [641, 263] on icon "button" at bounding box center [640, 263] width 6 height 6
click at [640, 264] on icon "button" at bounding box center [640, 263] width 6 height 6
